Goal: Task Accomplishment & Management: Manage account settings

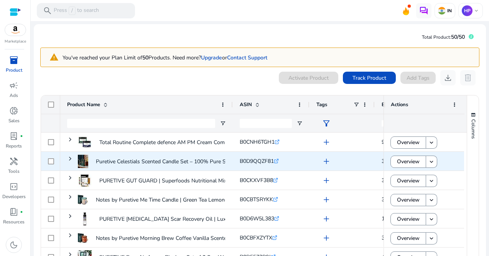
scroll to position [40, 0]
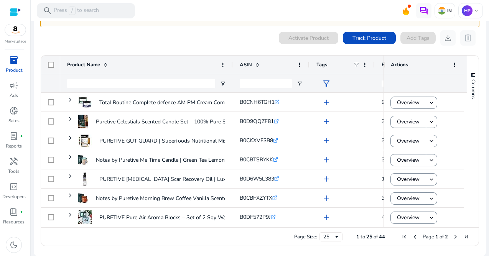
click at [319, 229] on div "Page Size: 25 1 to 25 of 44 Page 1 of 2" at bounding box center [259, 236] width 437 height 18
click at [323, 234] on div "25" at bounding box center [328, 236] width 10 height 7
click at [379, 237] on span "44" at bounding box center [382, 236] width 6 height 7
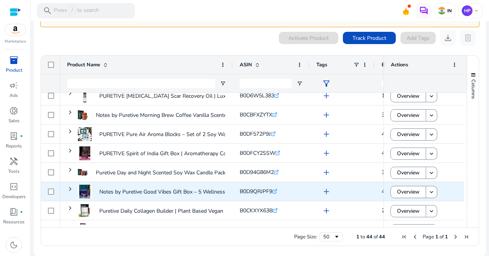
scroll to position [76, 0]
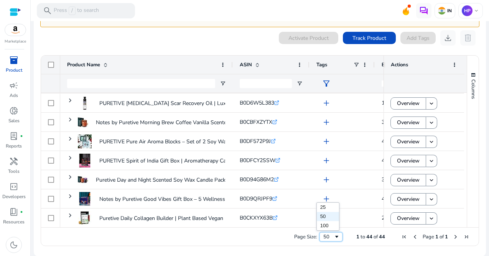
click at [333, 236] on span "Page Size" at bounding box center [336, 237] width 6 height 6
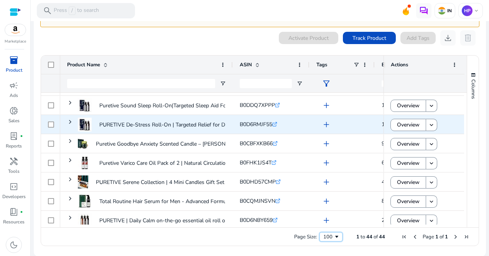
scroll to position [237, 0]
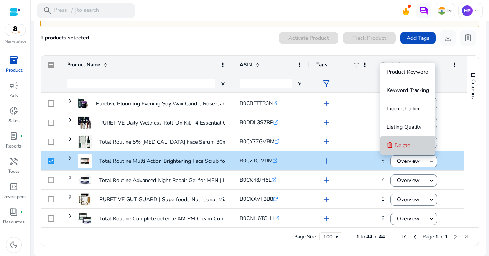
click at [427, 149] on button "Delete" at bounding box center [407, 145] width 55 height 18
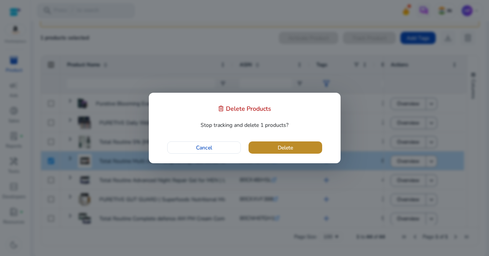
click at [298, 149] on span "button" at bounding box center [285, 147] width 74 height 18
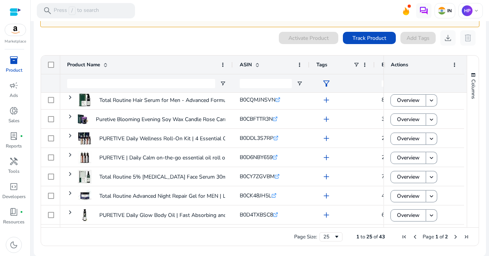
click at [452, 238] on span "Next Page" at bounding box center [455, 237] width 6 height 6
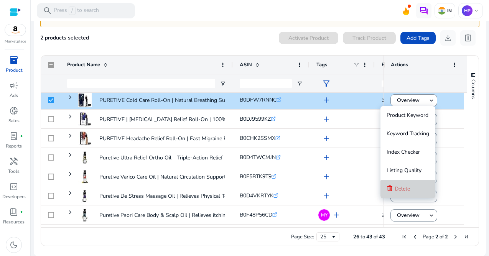
click at [409, 186] on span "Delete" at bounding box center [401, 188] width 15 height 7
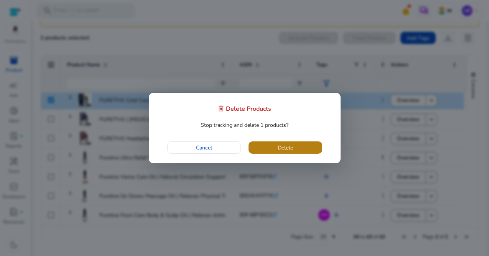
click at [308, 153] on span "button" at bounding box center [285, 147] width 74 height 18
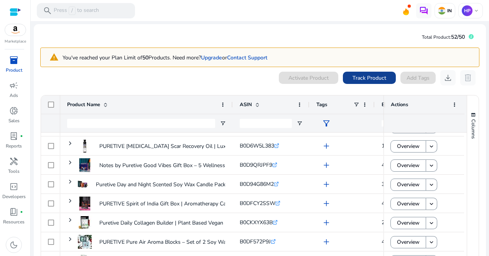
click at [362, 82] on span at bounding box center [369, 78] width 53 height 18
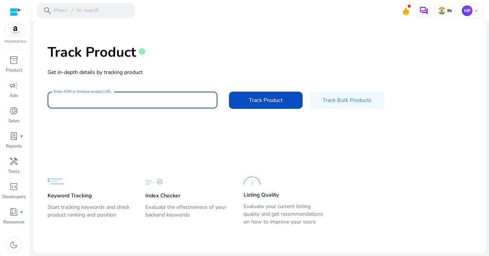
click at [130, 100] on input "Enter ASIN or Amazon product URL" at bounding box center [133, 100] width 158 height 8
paste input "**********"
type input "**********"
click at [258, 101] on span "Track Product" at bounding box center [266, 100] width 34 height 8
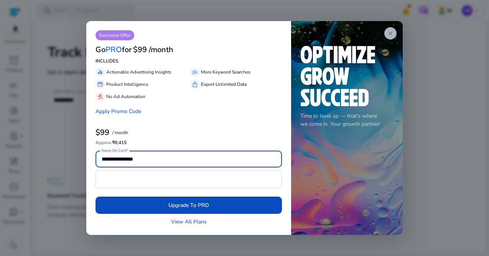
click at [392, 34] on span "close" at bounding box center [390, 33] width 6 height 6
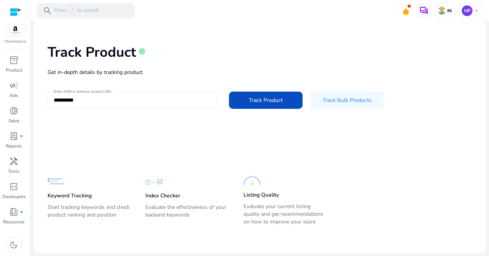
drag, startPoint x: 195, startPoint y: 224, endPoint x: 212, endPoint y: 171, distance: 56.0
click at [195, 224] on p "Evaluate the effectiveness of your backend keywords" at bounding box center [186, 214] width 82 height 21
click at [151, 100] on input "**********" at bounding box center [133, 100] width 158 height 8
click at [255, 100] on span "Track Product" at bounding box center [266, 100] width 34 height 8
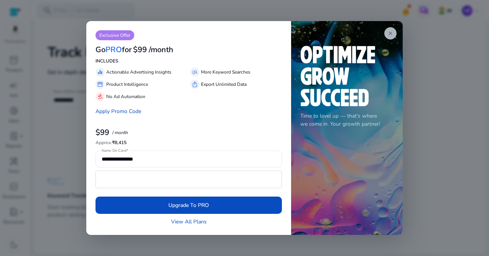
click at [391, 29] on app-icon "close" at bounding box center [390, 33] width 12 height 12
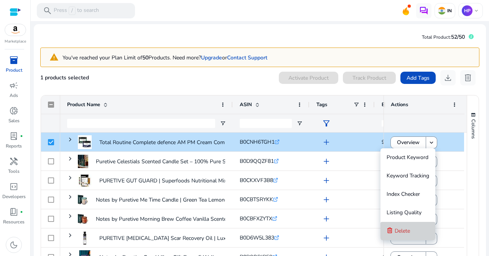
click at [392, 230] on button "Delete" at bounding box center [407, 231] width 55 height 18
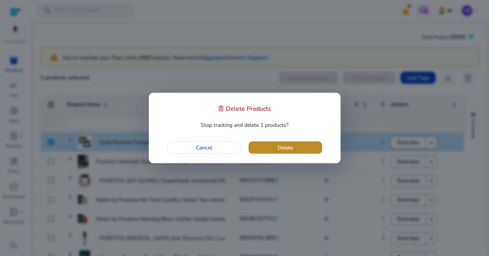
click at [311, 149] on span "button" at bounding box center [285, 147] width 74 height 18
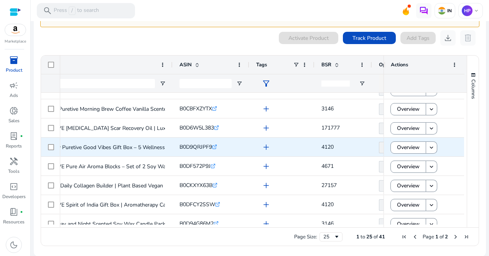
scroll to position [0, 67]
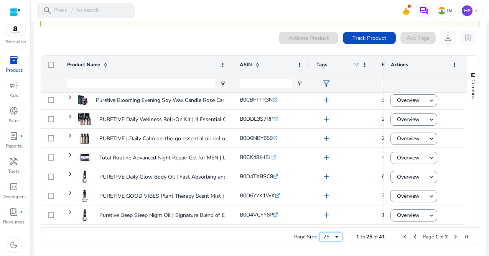
click at [334, 236] on span "Page Size" at bounding box center [336, 237] width 6 height 6
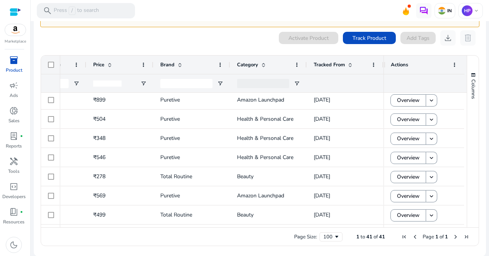
click at [452, 237] on span "Next Page" at bounding box center [455, 237] width 6 height 6
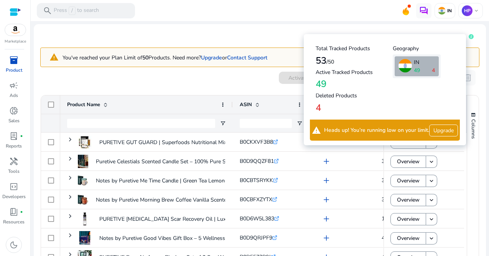
click at [468, 38] on icon at bounding box center [470, 36] width 5 height 5
click at [329, 95] on h4 "Deleted Products" at bounding box center [353, 96] width 77 height 7
click at [320, 77] on div "Total Tracked Products 53 /50 Active Tracked Products 49 Deleted Products 4" at bounding box center [353, 79] width 77 height 73
click at [323, 61] on h4 "53 /50" at bounding box center [353, 60] width 77 height 11
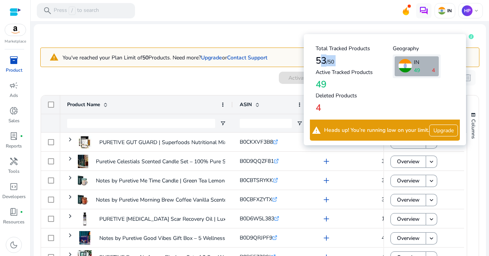
click at [323, 61] on h4 "53 /50" at bounding box center [353, 60] width 77 height 11
click at [417, 141] on div "Total Tracked Products 53 /50 Active Tracked Products 49 Deleted Products 4 Geo…" at bounding box center [385, 89] width 162 height 111
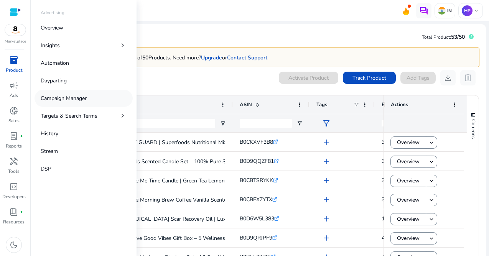
click at [63, 99] on p "Campaign Manager" at bounding box center [64, 98] width 46 height 8
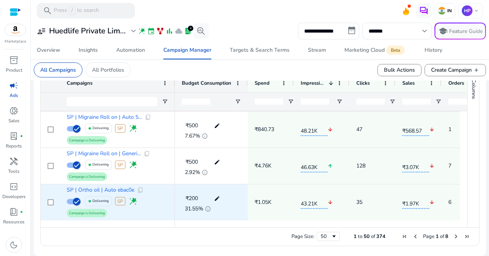
scroll to position [292, 0]
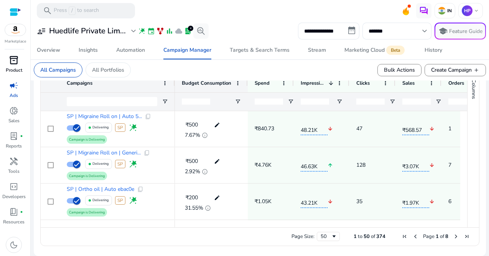
click at [14, 69] on p "Product" at bounding box center [14, 70] width 16 height 7
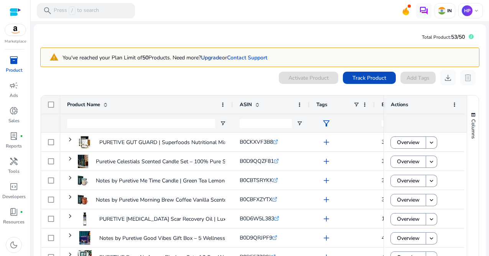
click at [220, 57] on link "Upgrade" at bounding box center [211, 57] width 21 height 7
click at [470, 16] on div "HP keyboard_arrow_down" at bounding box center [470, 10] width 25 height 15
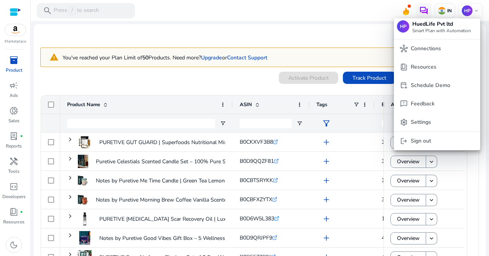
click at [435, 29] on p "Smart Plan with Automation" at bounding box center [441, 30] width 59 height 5
